Goal: Navigation & Orientation: Find specific page/section

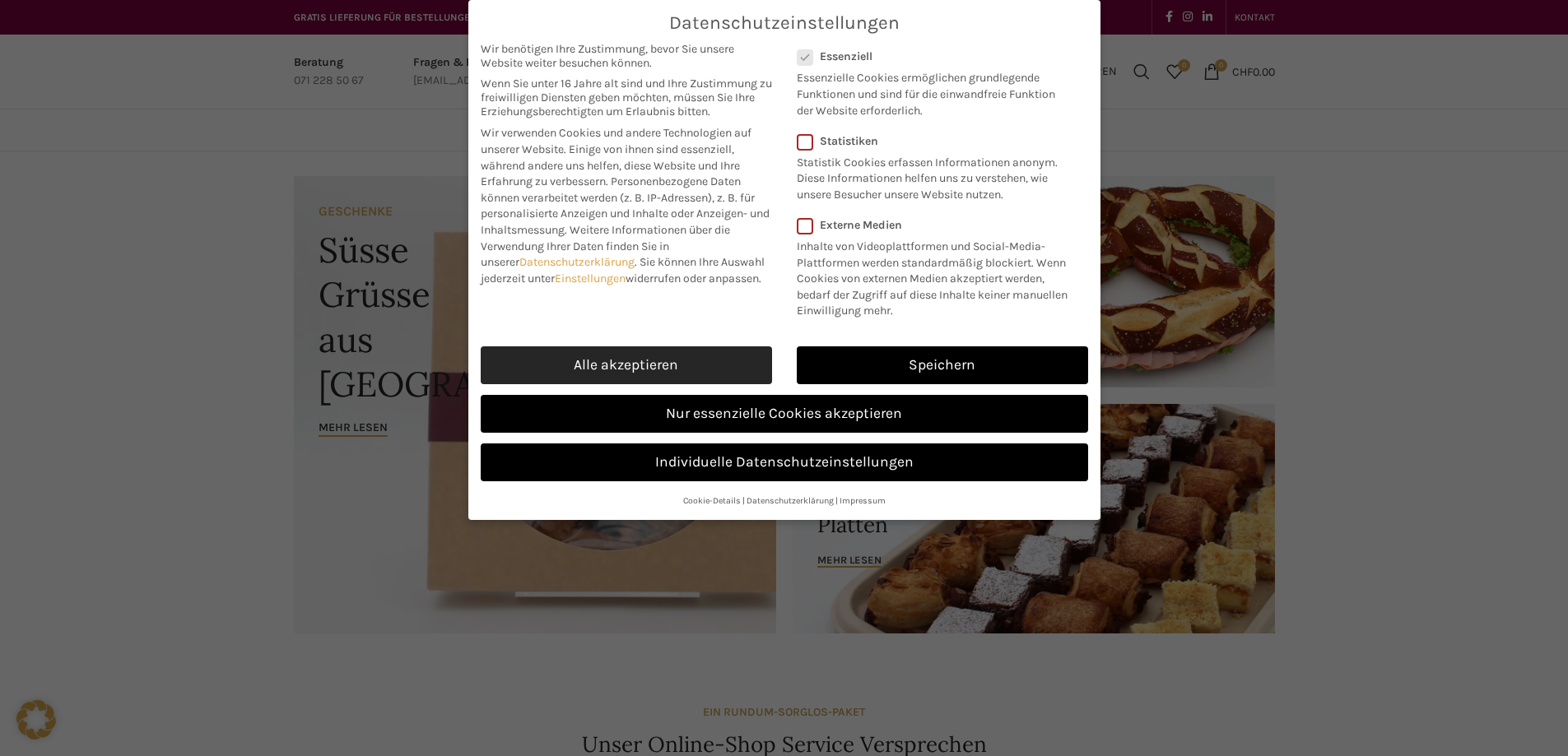
click at [590, 384] on link "Alle akzeptieren" at bounding box center [626, 365] width 292 height 38
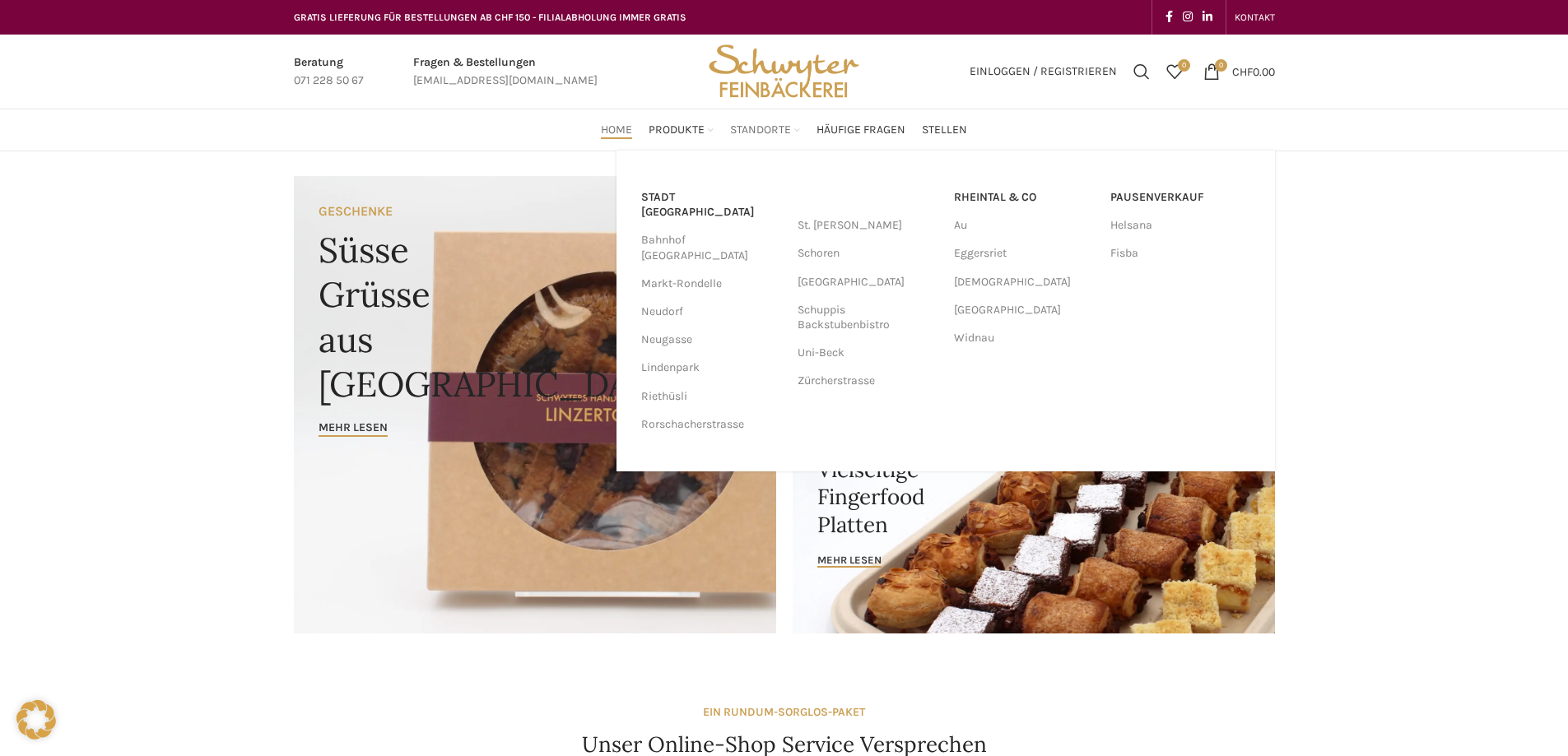
click at [766, 127] on span "Standorte" at bounding box center [760, 130] width 61 height 15
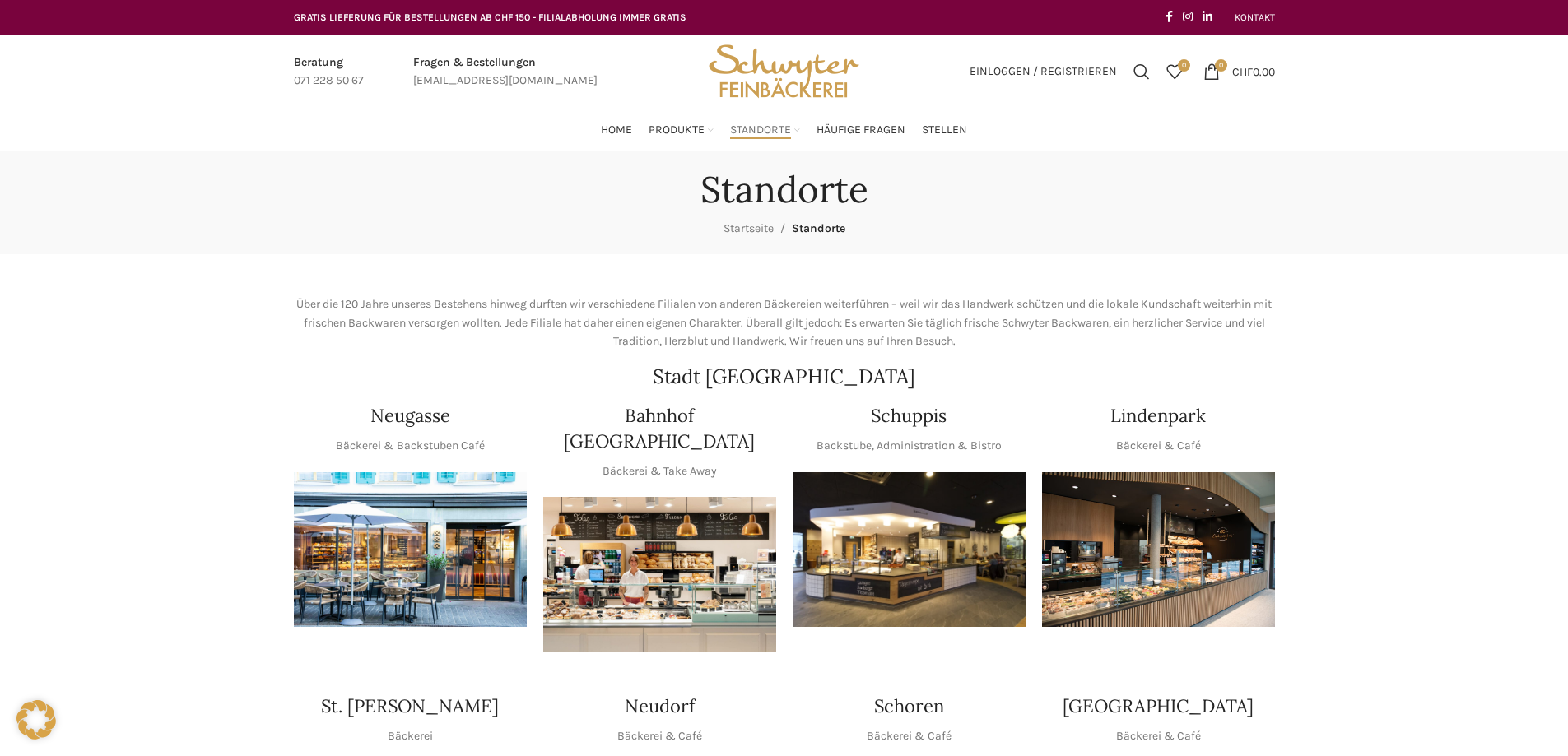
click at [908, 552] on img "1 / 1" at bounding box center [909, 550] width 233 height 156
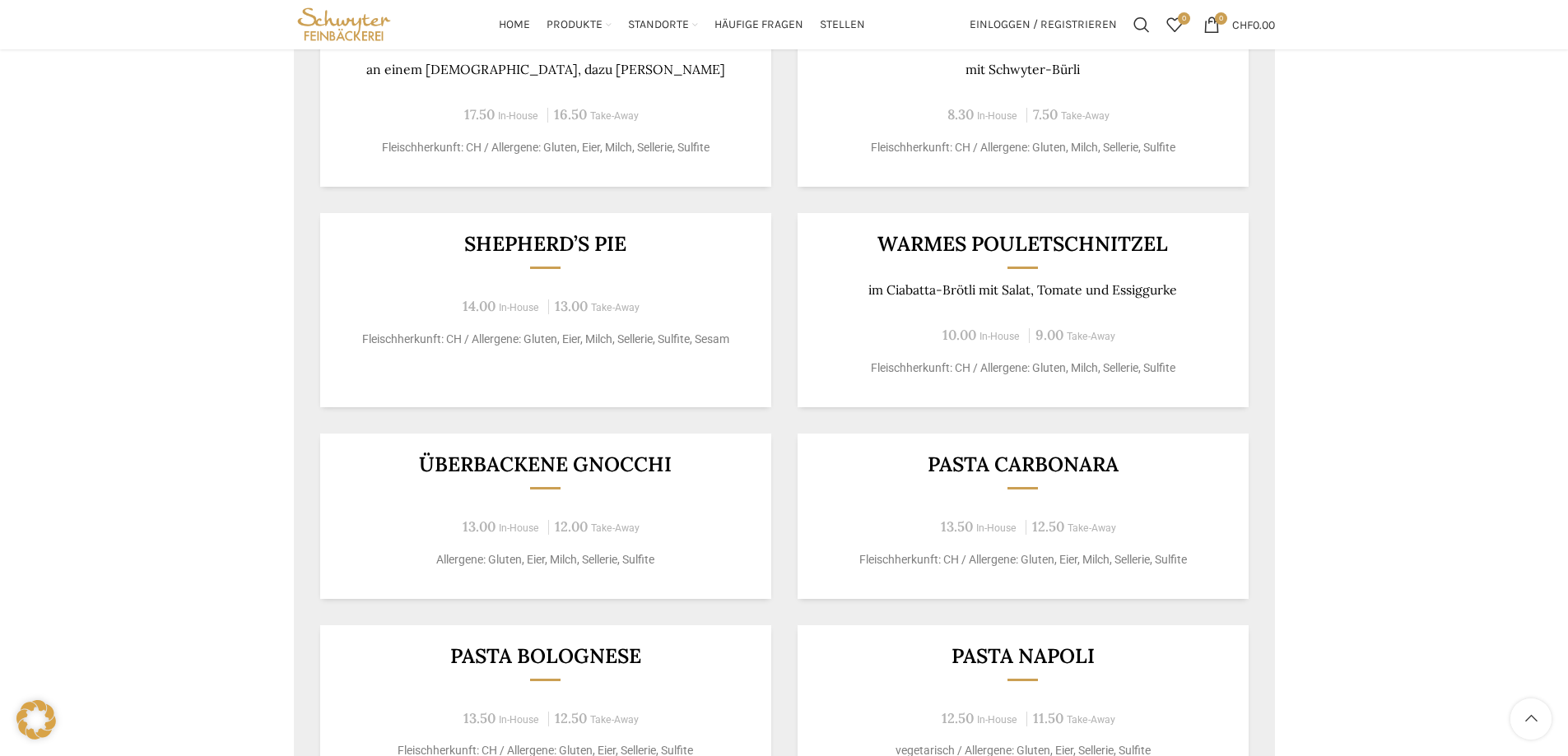
scroll to position [823, 0]
